Goal: Check status: Check status

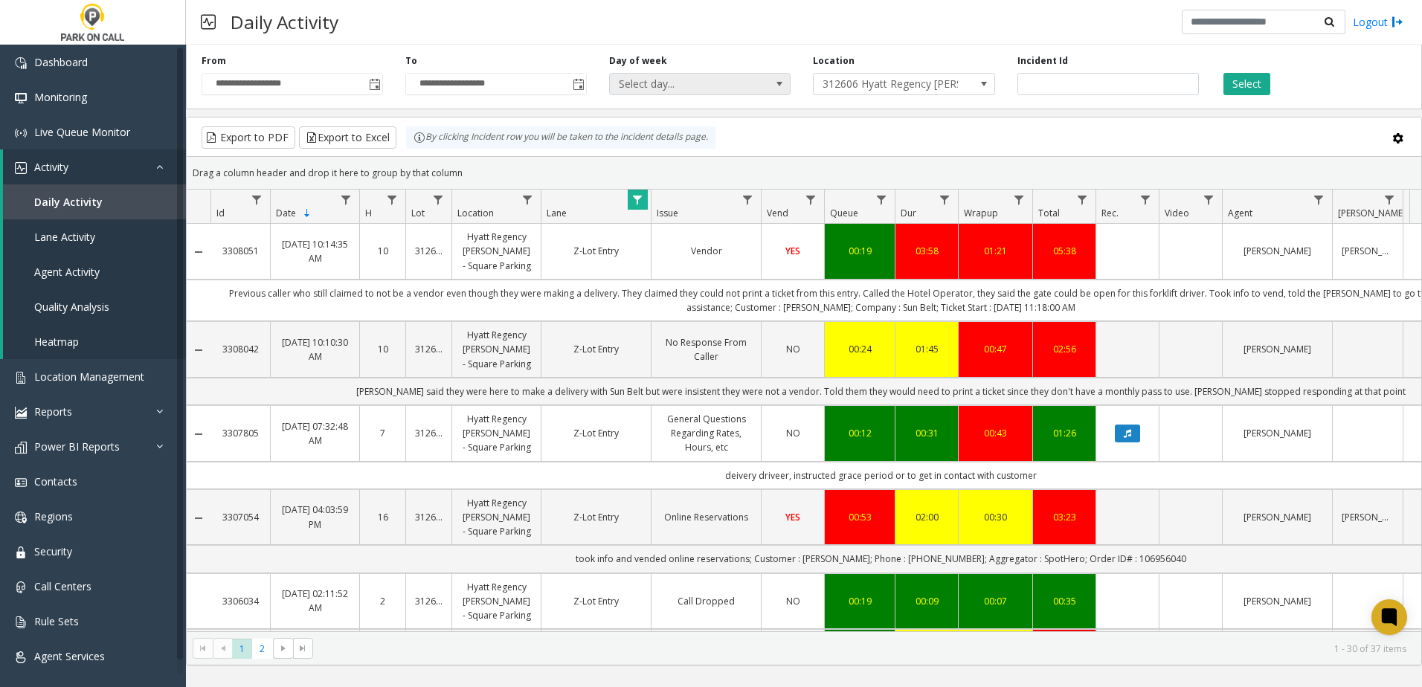
scroll to position [1996, 0]
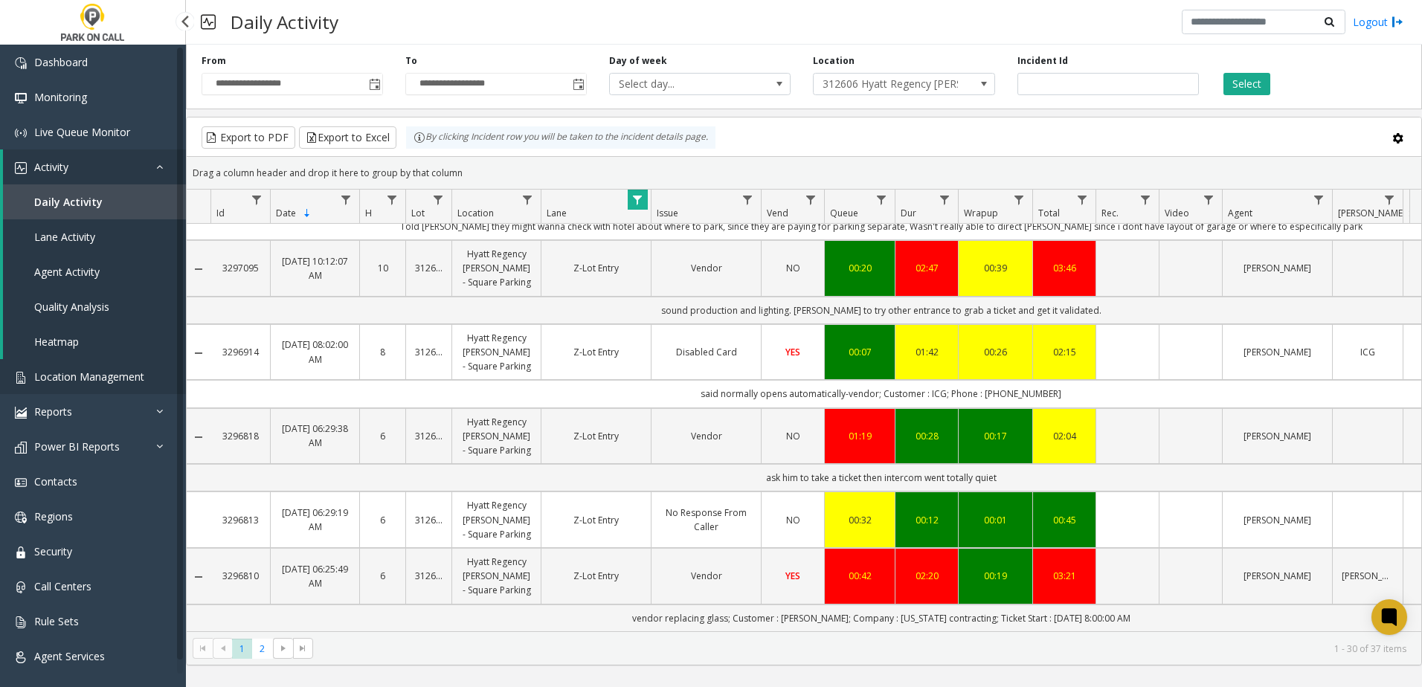
click at [79, 376] on span "Location Management" at bounding box center [89, 377] width 110 height 14
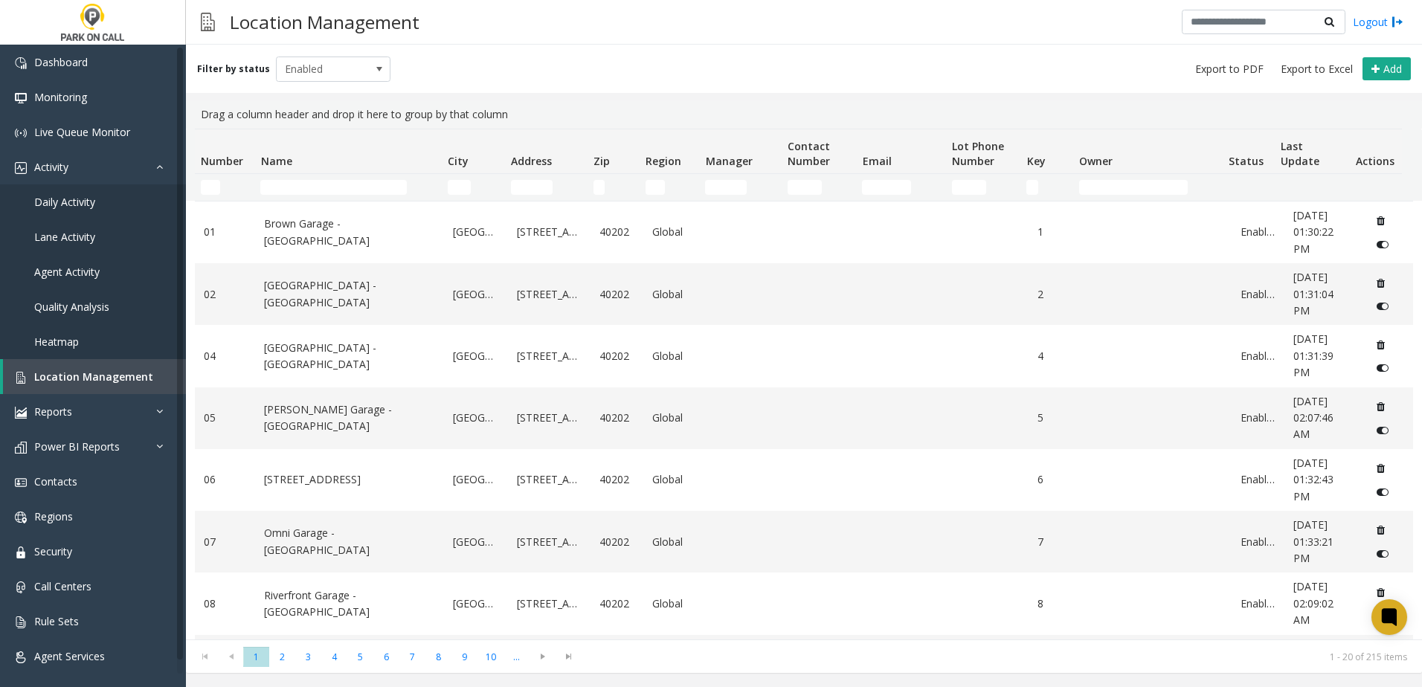
click at [344, 179] on td "Name Filter" at bounding box center [347, 187] width 187 height 27
click at [334, 192] on input "Name Filter" at bounding box center [333, 187] width 147 height 15
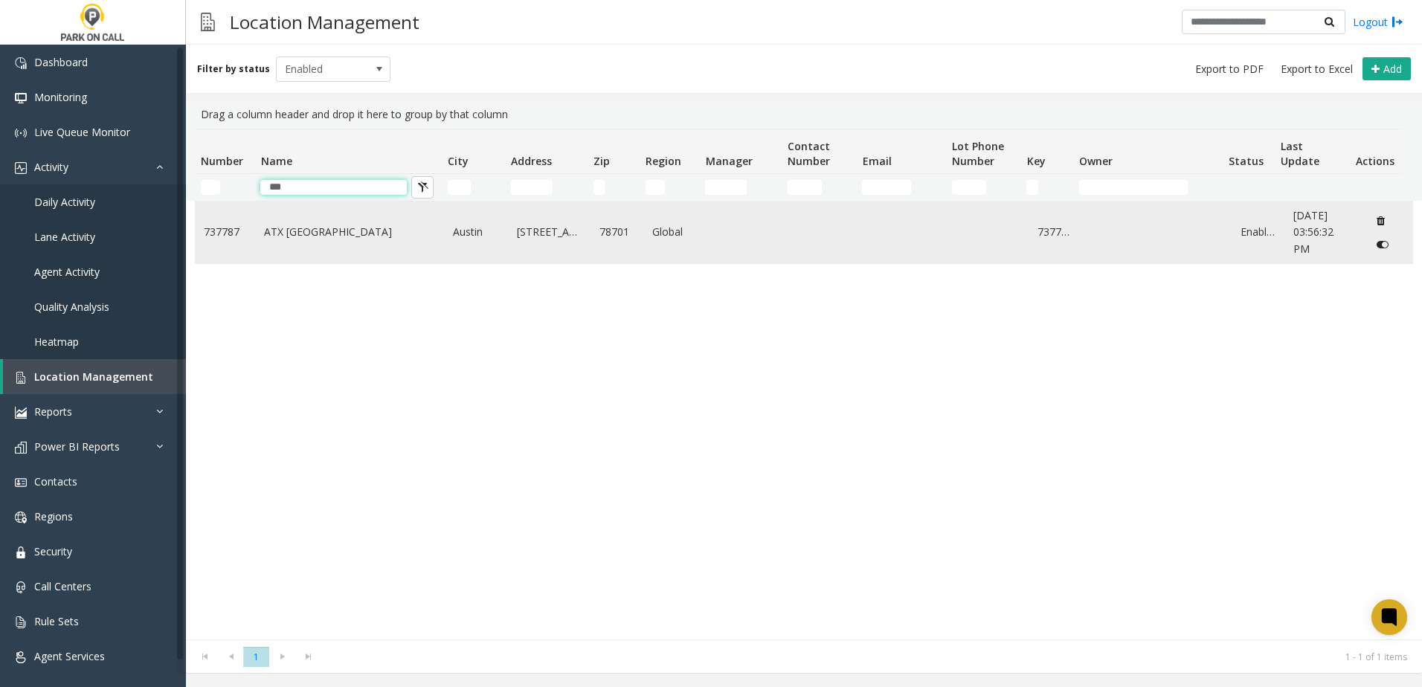
type input "***"
click at [323, 230] on link "ATX [GEOGRAPHIC_DATA]" at bounding box center [349, 232] width 171 height 16
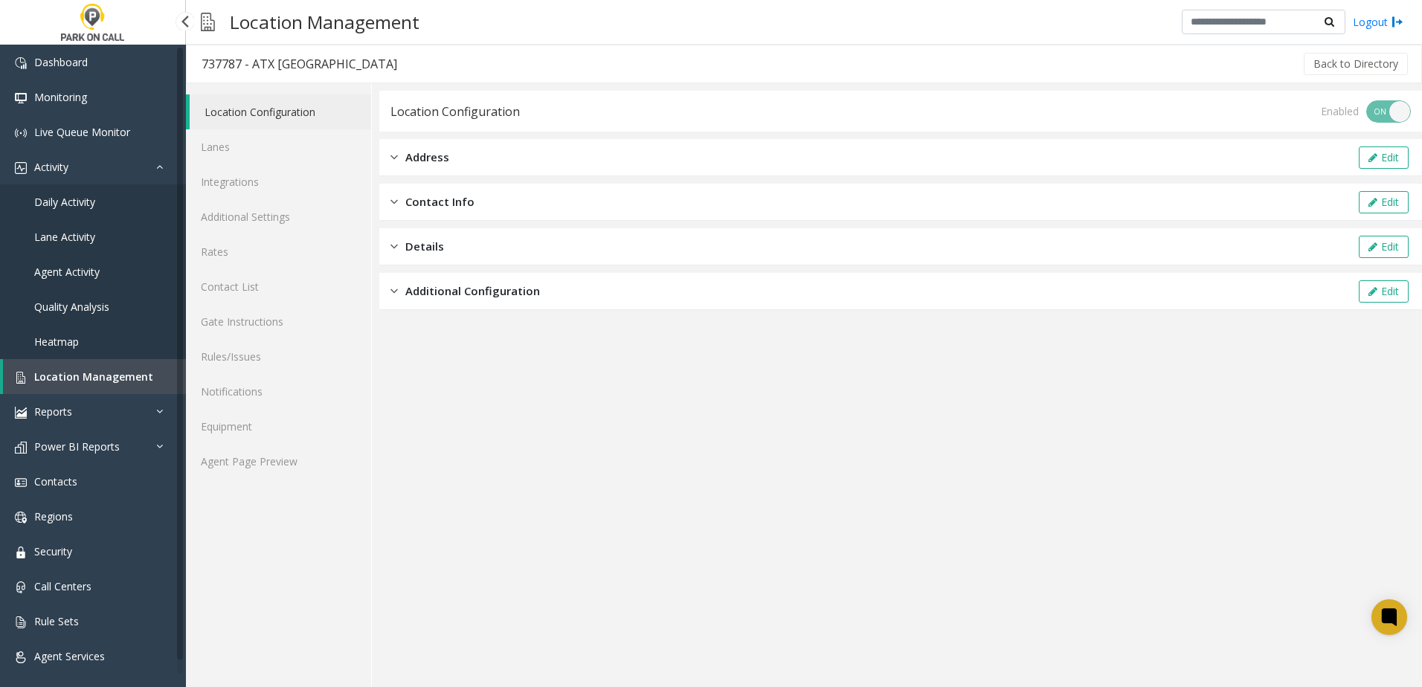
click at [102, 190] on link "Daily Activity" at bounding box center [93, 202] width 186 height 35
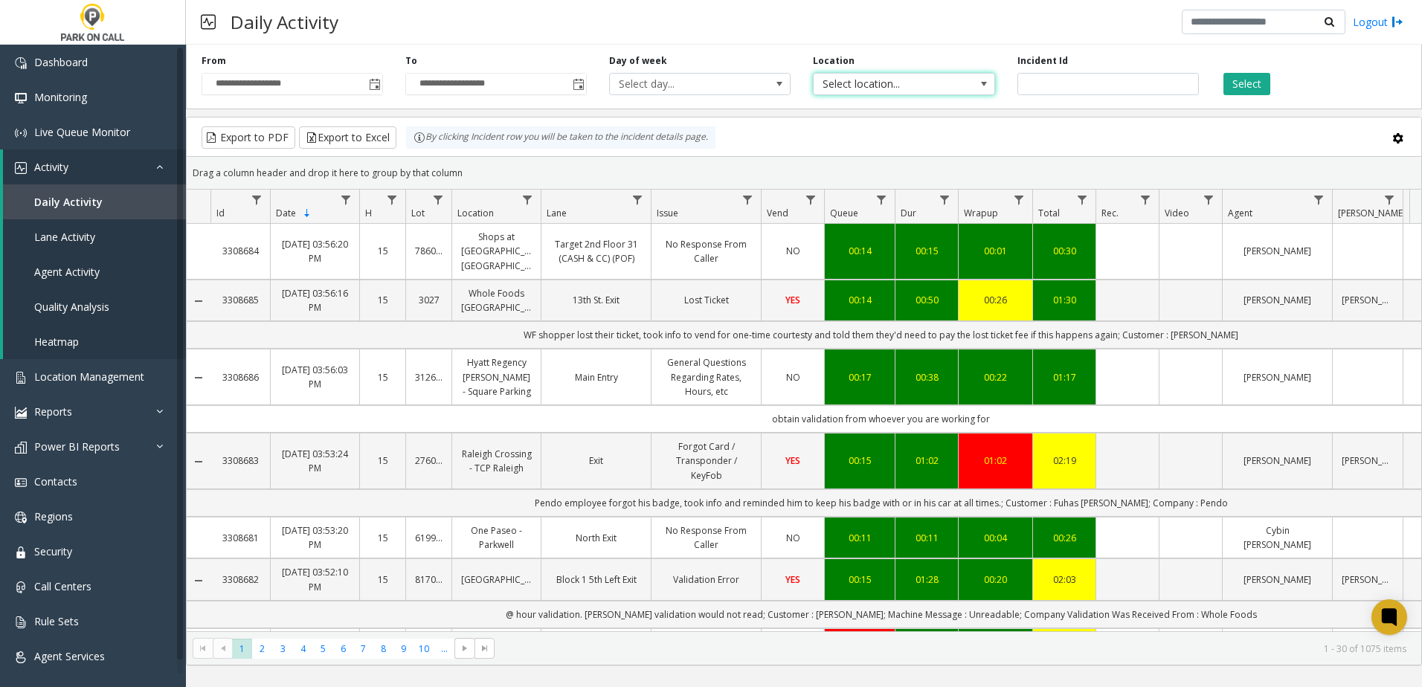
click at [878, 78] on span "Select location..." at bounding box center [886, 84] width 144 height 21
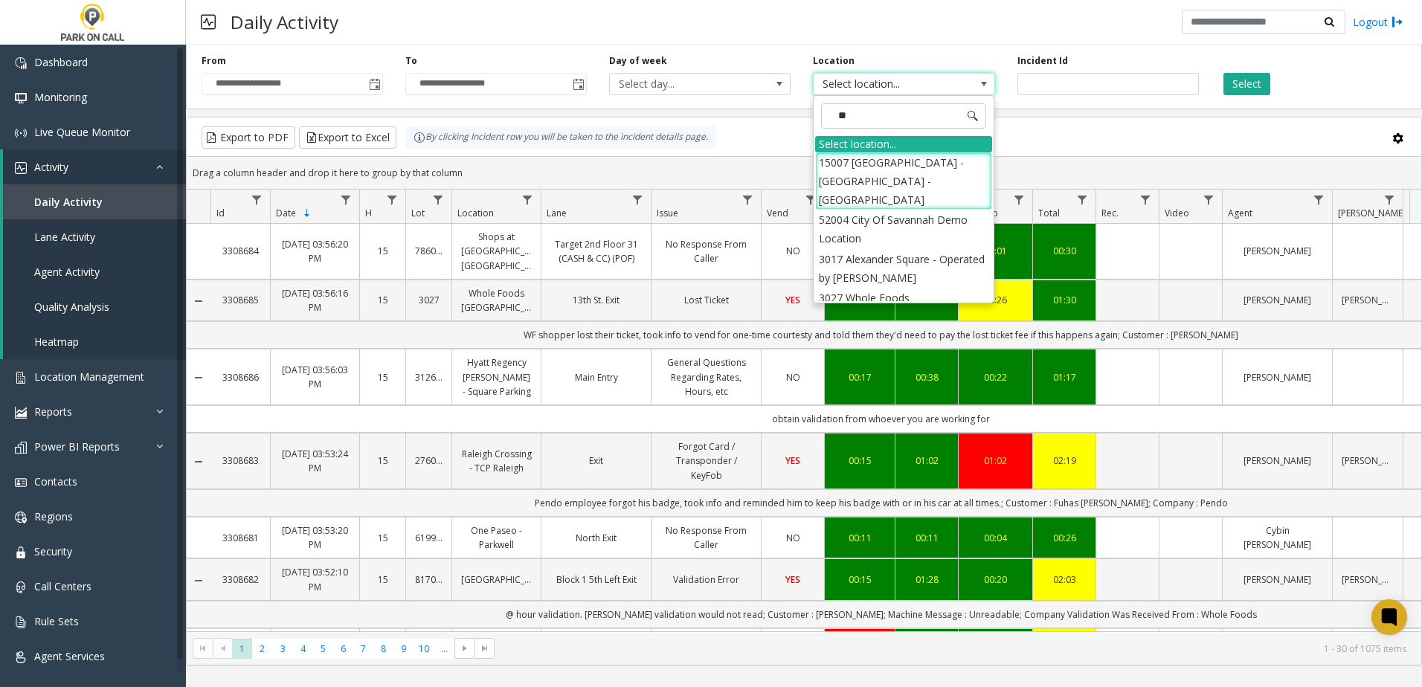
type input "***"
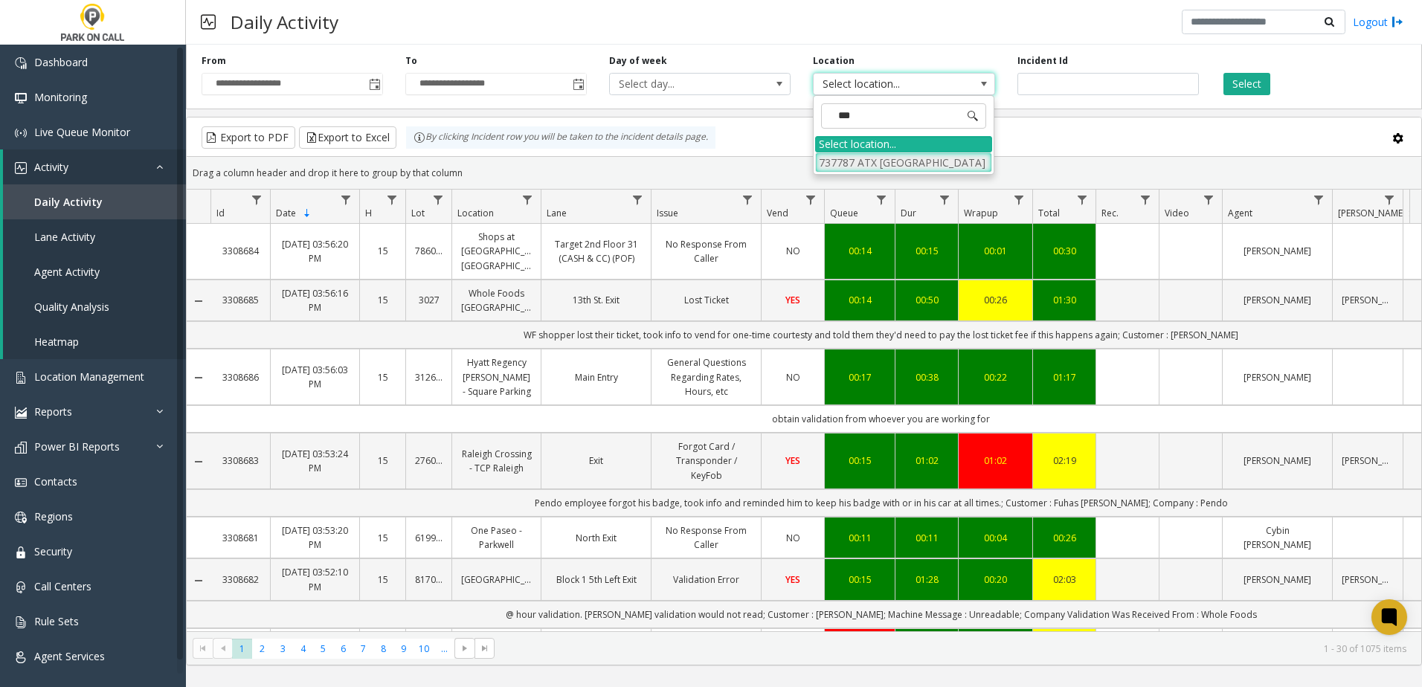
click at [891, 155] on li "737787 ATX [GEOGRAPHIC_DATA]" at bounding box center [903, 163] width 177 height 20
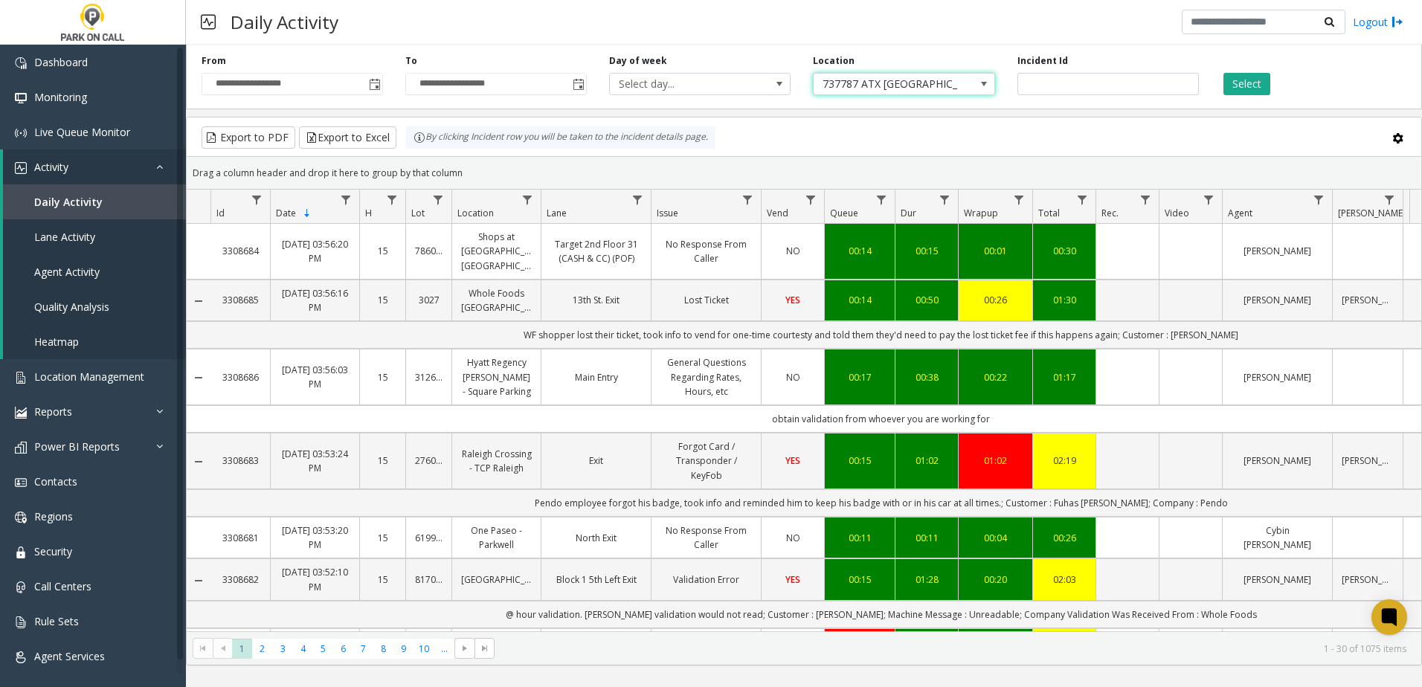
click at [1267, 68] on div "Select" at bounding box center [1312, 74] width 204 height 41
click at [1255, 79] on button "Select" at bounding box center [1247, 84] width 47 height 22
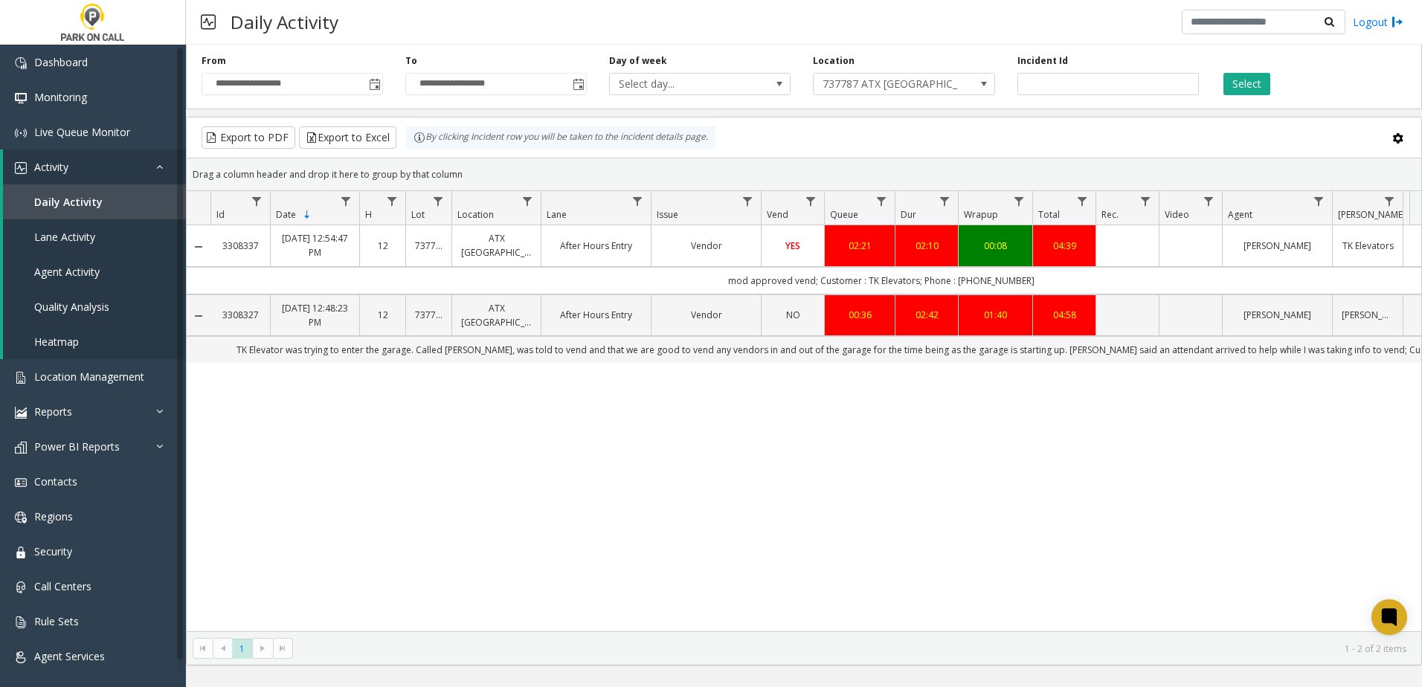
click at [814, 519] on div "3308337 [DATE] 12:54:47 PM 12 737787 ATX [GEOGRAPHIC_DATA] After Hours Entry Ve…" at bounding box center [804, 428] width 1235 height 406
drag, startPoint x: 687, startPoint y: 501, endPoint x: 680, endPoint y: 507, distance: 9.1
click at [680, 507] on div "3308337 [DATE] 12:54:47 PM 12 737787 ATX [GEOGRAPHIC_DATA] After Hours Entry Ve…" at bounding box center [804, 428] width 1235 height 406
click at [713, 429] on div "3308337 [DATE] 12:54:47 PM 12 737787 ATX [GEOGRAPHIC_DATA] After Hours Entry Ve…" at bounding box center [804, 428] width 1235 height 406
